Goal: Find specific page/section: Find specific page/section

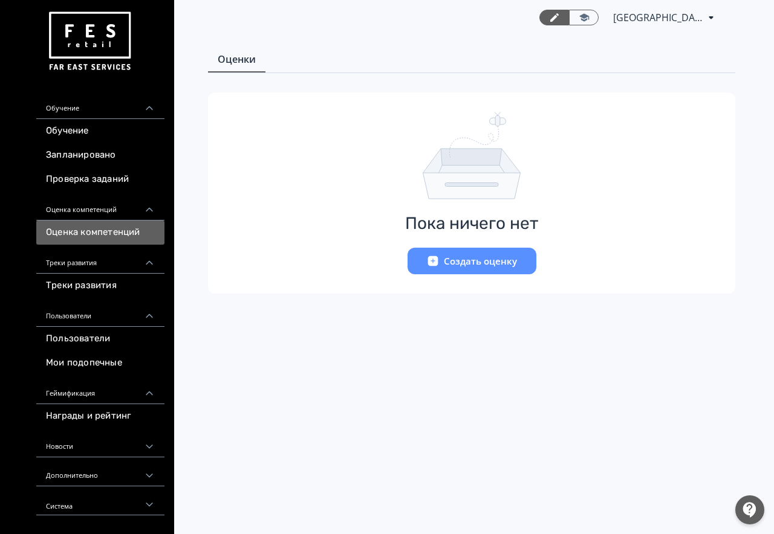
click at [145, 268] on div "Треки развития" at bounding box center [100, 259] width 128 height 29
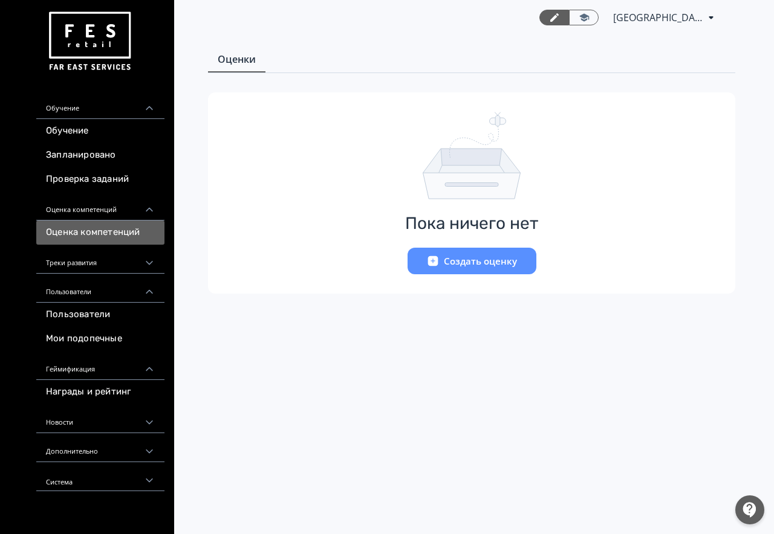
click at [146, 296] on icon at bounding box center [149, 292] width 11 height 11
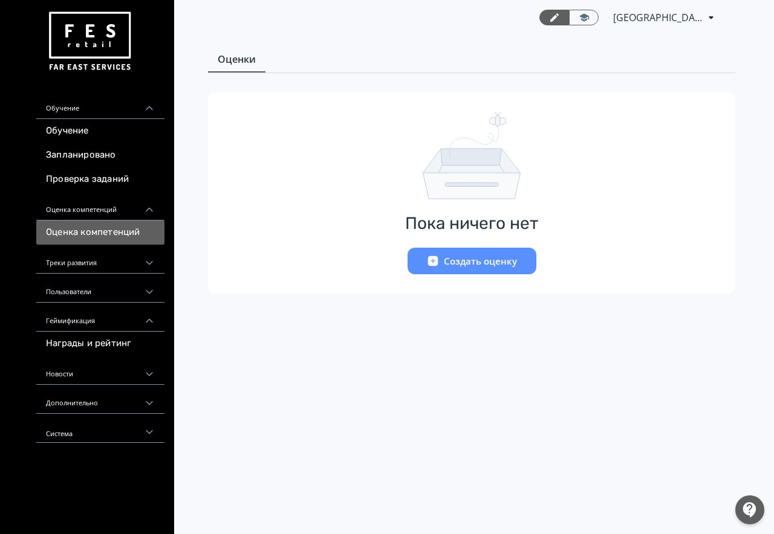
click at [147, 294] on icon at bounding box center [149, 292] width 11 height 11
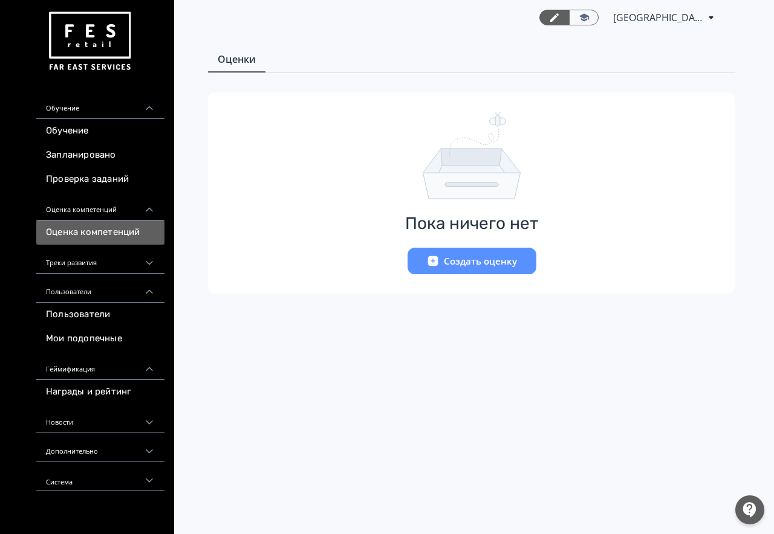
click at [141, 373] on div "Геймификация" at bounding box center [100, 365] width 128 height 29
click at [150, 299] on div "Пользователи" at bounding box center [100, 288] width 128 height 29
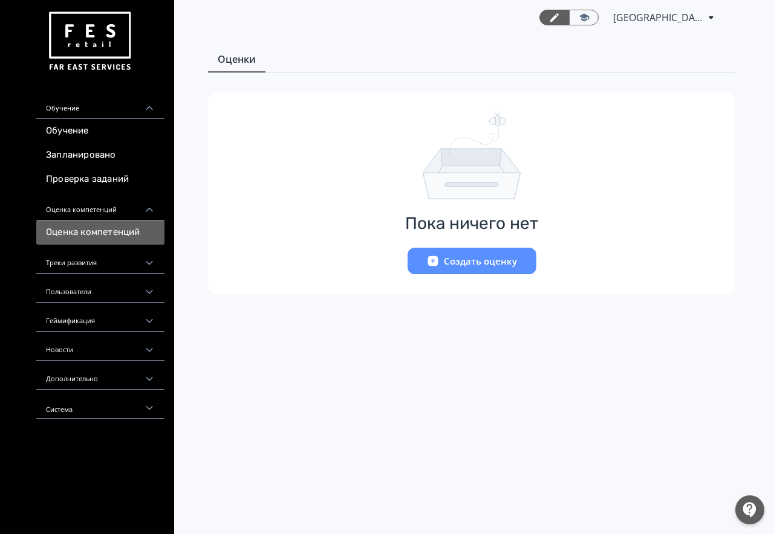
click at [152, 211] on icon at bounding box center [149, 210] width 7 height 4
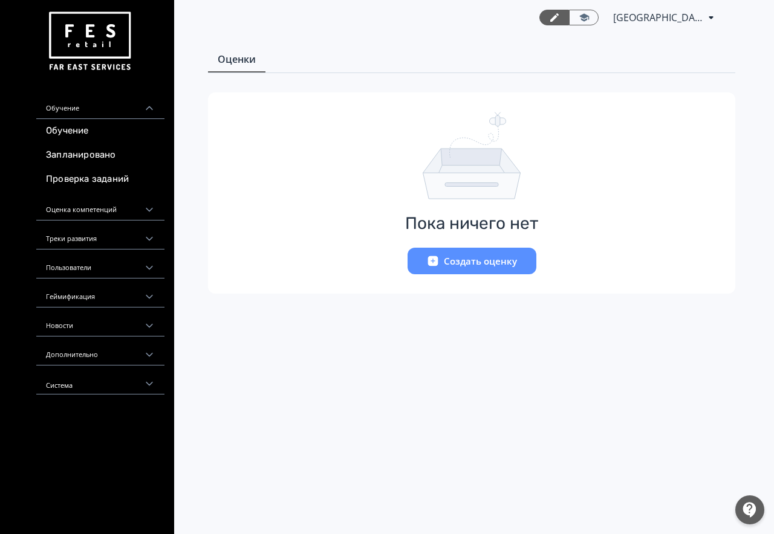
click at [143, 112] on div "Обучение" at bounding box center [100, 104] width 128 height 29
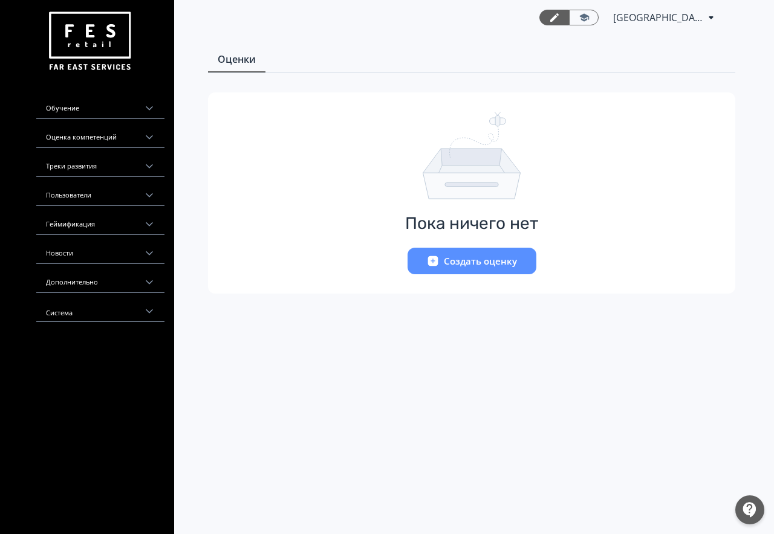
click at [128, 195] on div "Пользователи" at bounding box center [100, 191] width 128 height 29
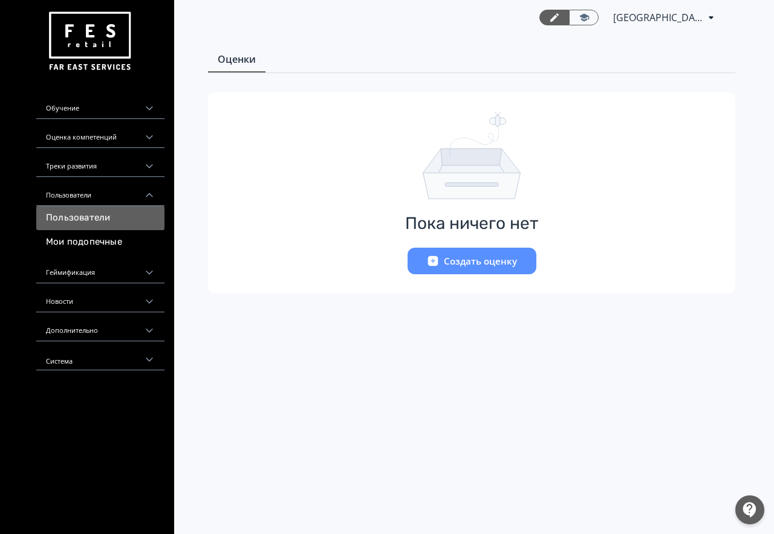
click at [122, 210] on link "Пользователи" at bounding box center [100, 218] width 128 height 24
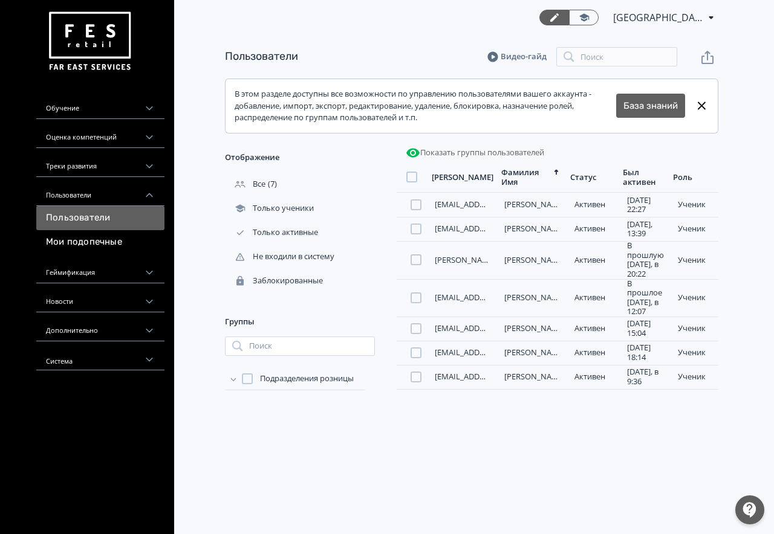
click at [234, 384] on icon at bounding box center [233, 379] width 12 height 12
click at [235, 385] on icon at bounding box center [233, 379] width 12 height 12
click at [319, 195] on div "Все (7)" at bounding box center [300, 184] width 150 height 24
click at [658, 109] on link "База знаний" at bounding box center [650, 106] width 54 height 14
click at [97, 236] on link "Мои подопечные" at bounding box center [100, 242] width 128 height 24
